Goal: Entertainment & Leisure: Consume media (video, audio)

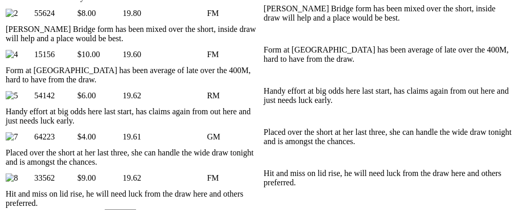
scroll to position [0, 57]
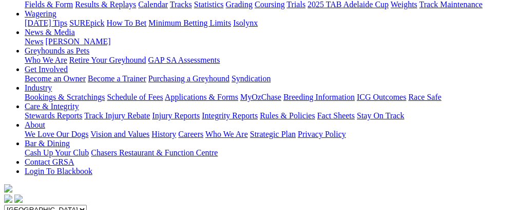
scroll to position [121, 0]
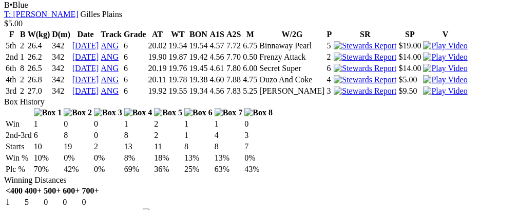
scroll to position [1078, 0]
